Goal: Task Accomplishment & Management: Manage account settings

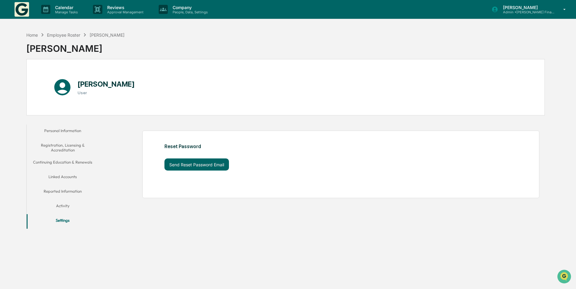
click at [66, 227] on button "Settings" at bounding box center [63, 221] width 72 height 15
click at [77, 37] on div "Employee Roster" at bounding box center [63, 34] width 33 height 5
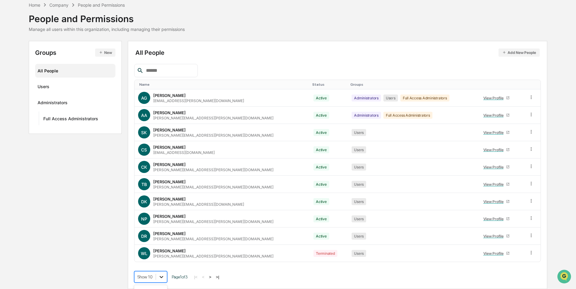
scroll to position [74, 0]
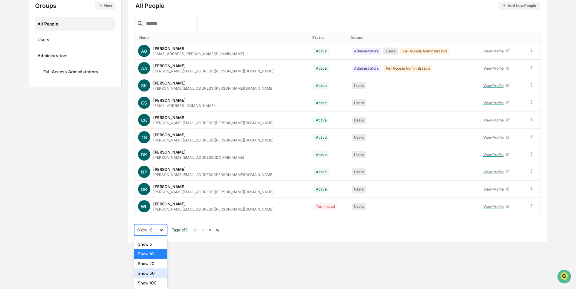
click at [161, 242] on body "Calendar Manage Tasks Reviews Approval Management Company People, Data, Setting…" at bounding box center [288, 84] width 576 height 316
click at [153, 260] on div "Show 20" at bounding box center [150, 264] width 33 height 10
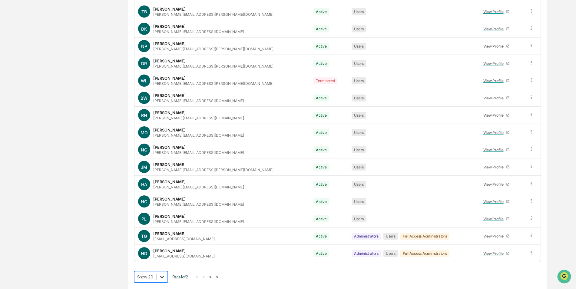
click at [160, 274] on body "Calendar Manage Tasks Reviews Approval Management Company People, Data, Setting…" at bounding box center [288, 44] width 576 height 489
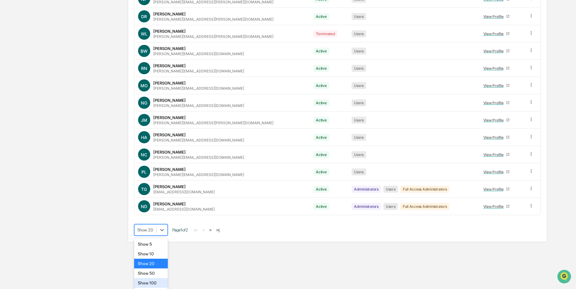
click at [153, 282] on div "Show 100" at bounding box center [151, 283] width 34 height 10
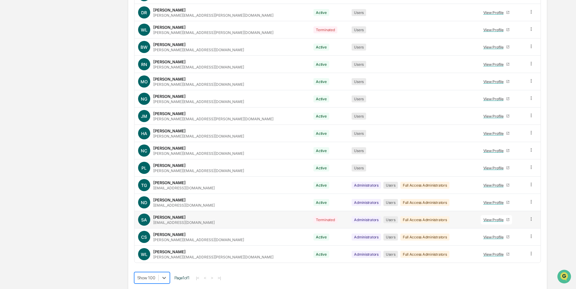
scroll to position [252, 0]
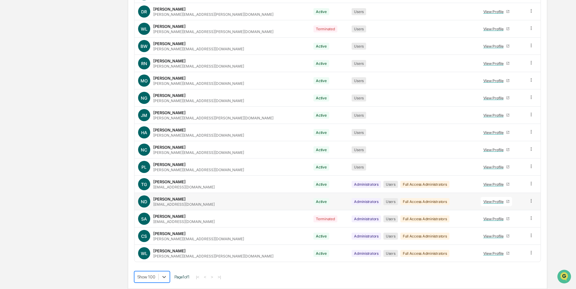
click at [528, 202] on icon at bounding box center [531, 201] width 6 height 6
click at [495, 220] on div "Change Status" at bounding box center [503, 222] width 52 height 7
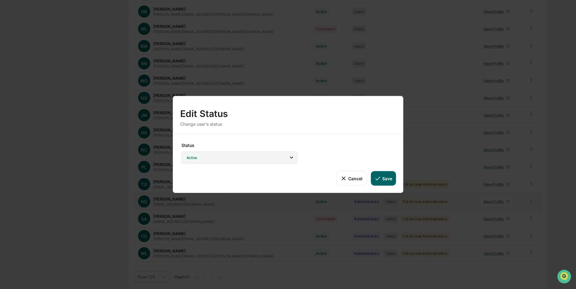
click at [241, 156] on div "Active" at bounding box center [239, 157] width 116 height 12
click at [351, 177] on button "Cancel" at bounding box center [351, 178] width 30 height 15
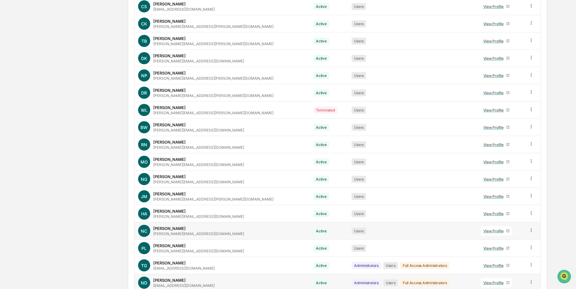
scroll to position [161, 0]
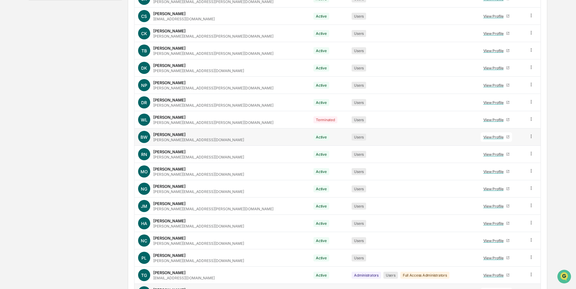
click at [531, 134] on td at bounding box center [533, 136] width 16 height 17
click at [529, 135] on icon at bounding box center [531, 137] width 6 height 6
click at [488, 136] on div "View Profile" at bounding box center [494, 137] width 23 height 5
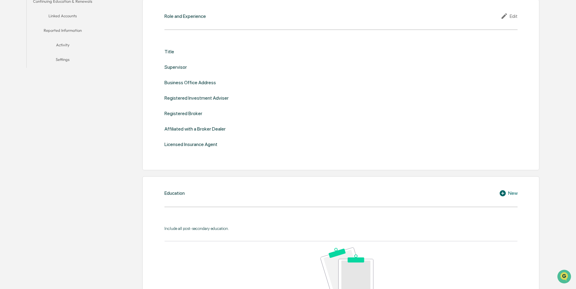
click at [65, 58] on button "Settings" at bounding box center [63, 60] width 72 height 15
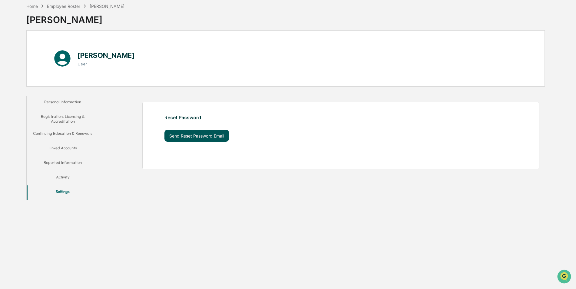
click at [199, 138] on button "Send Reset Password Email" at bounding box center [196, 136] width 64 height 12
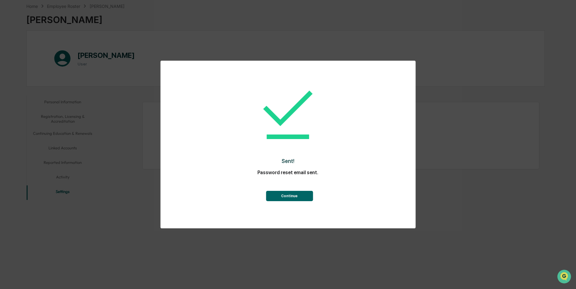
click at [288, 198] on button "Continue" at bounding box center [289, 196] width 47 height 10
